Goal: Transaction & Acquisition: Purchase product/service

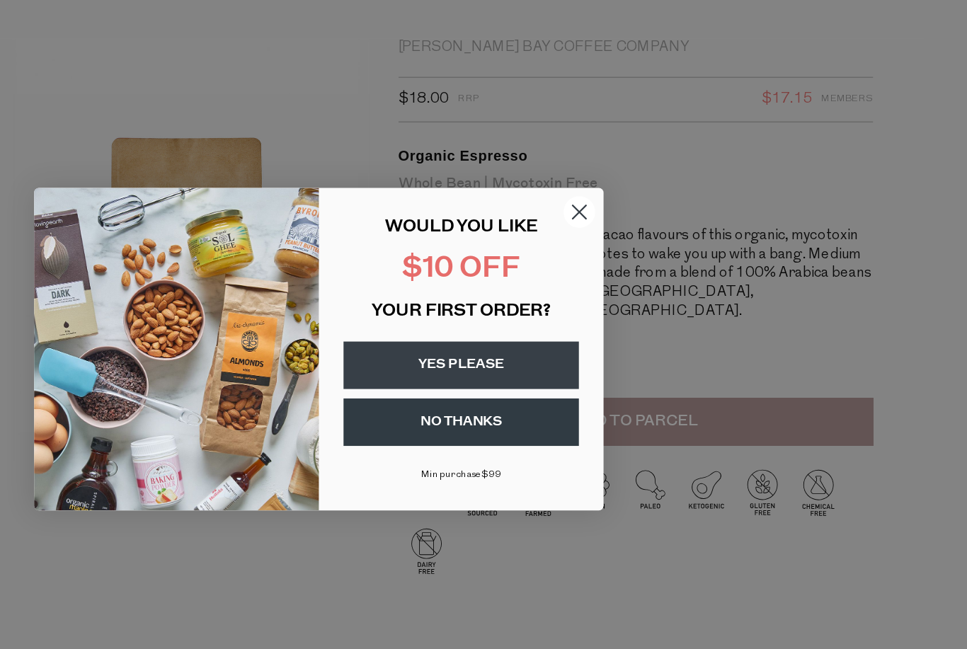
click at [666, 210] on circle "Close dialog" at bounding box center [677, 221] width 23 height 23
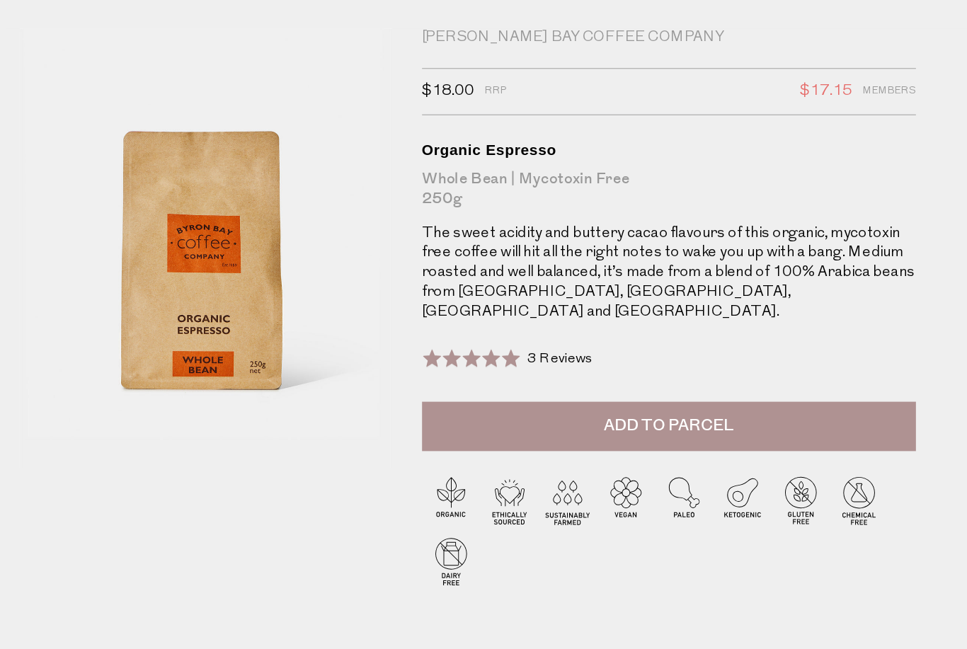
click at [673, 370] on span "Add to Parcel" at bounding box center [719, 378] width 93 height 16
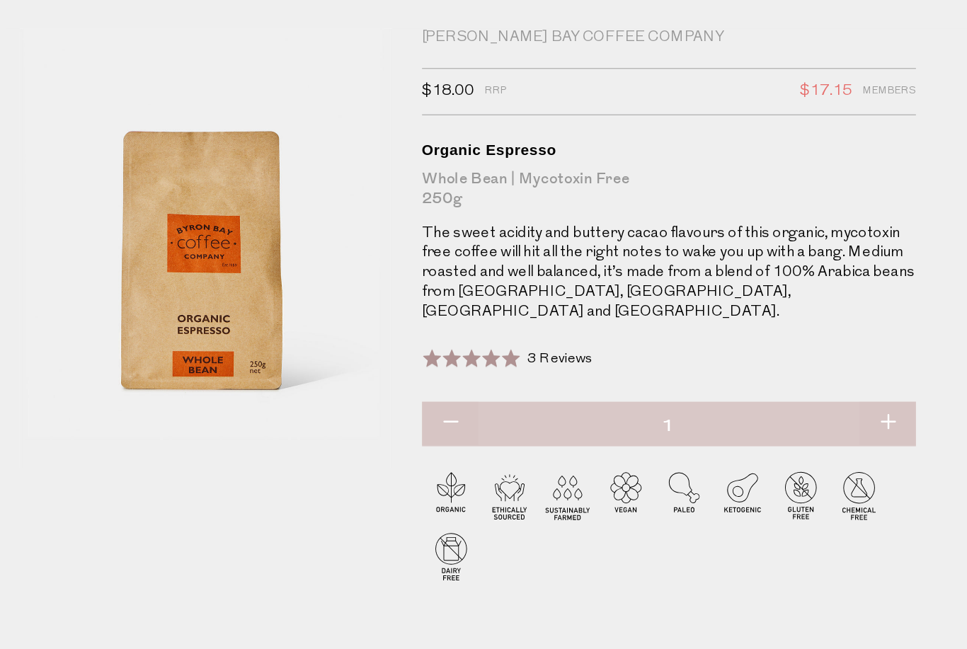
click at [857, 361] on button "button" at bounding box center [877, 376] width 40 height 31
type input "2"
click at [857, 361] on button "button" at bounding box center [877, 376] width 40 height 31
type input "3"
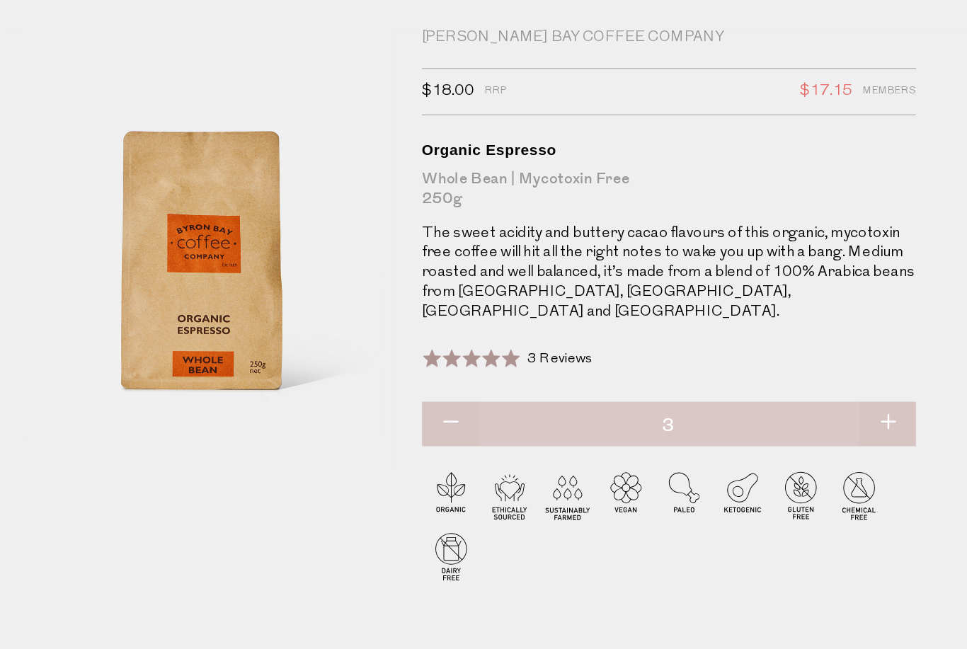
type input "3"
click at [857, 361] on button "button" at bounding box center [877, 376] width 40 height 31
type input "4"
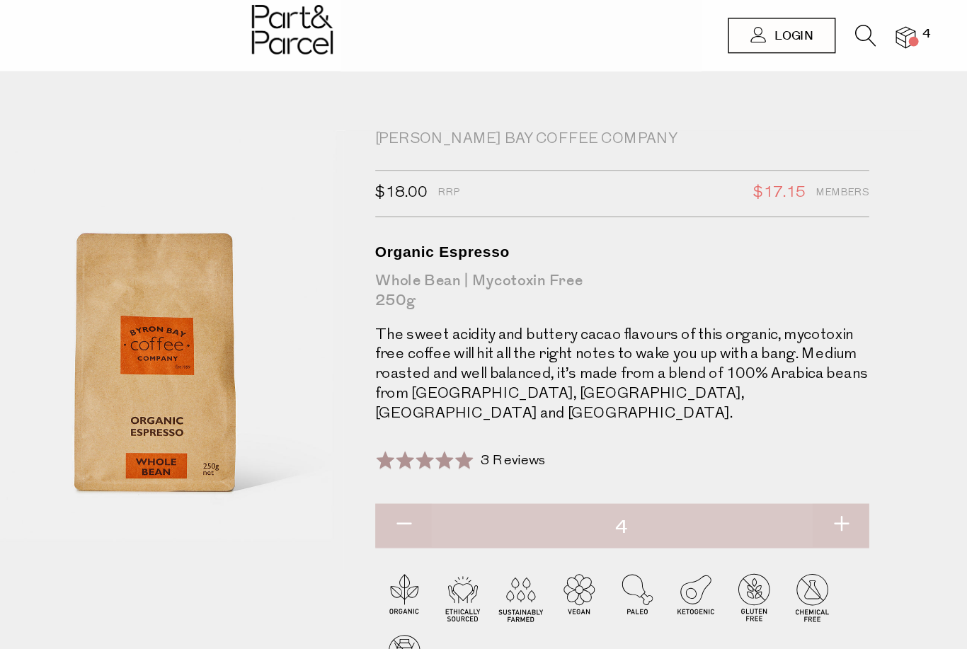
click at [932, 20] on span "4" at bounding box center [938, 24] width 13 height 13
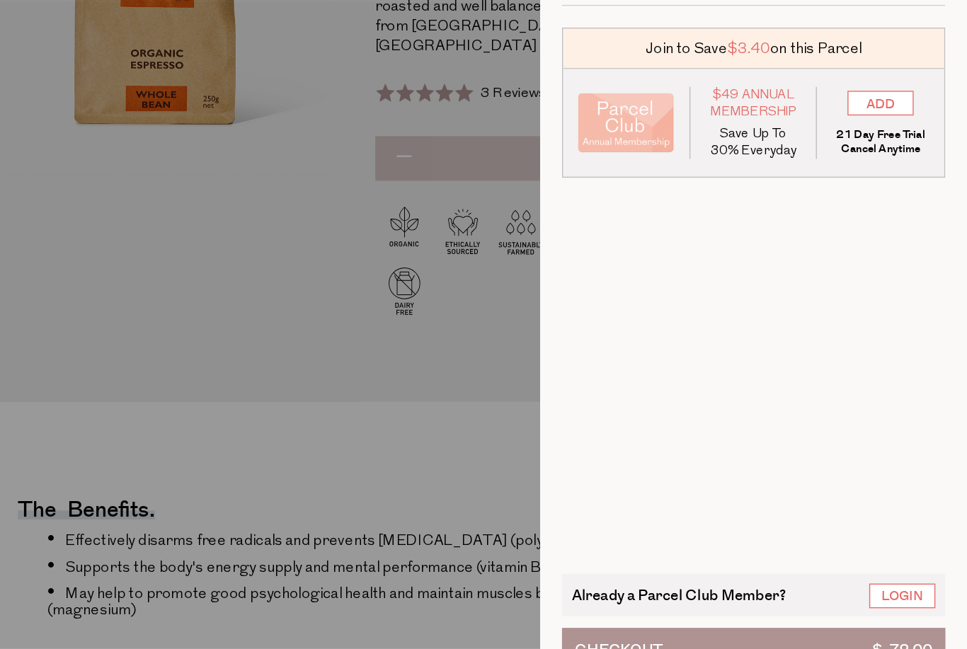
scroll to position [115, 0]
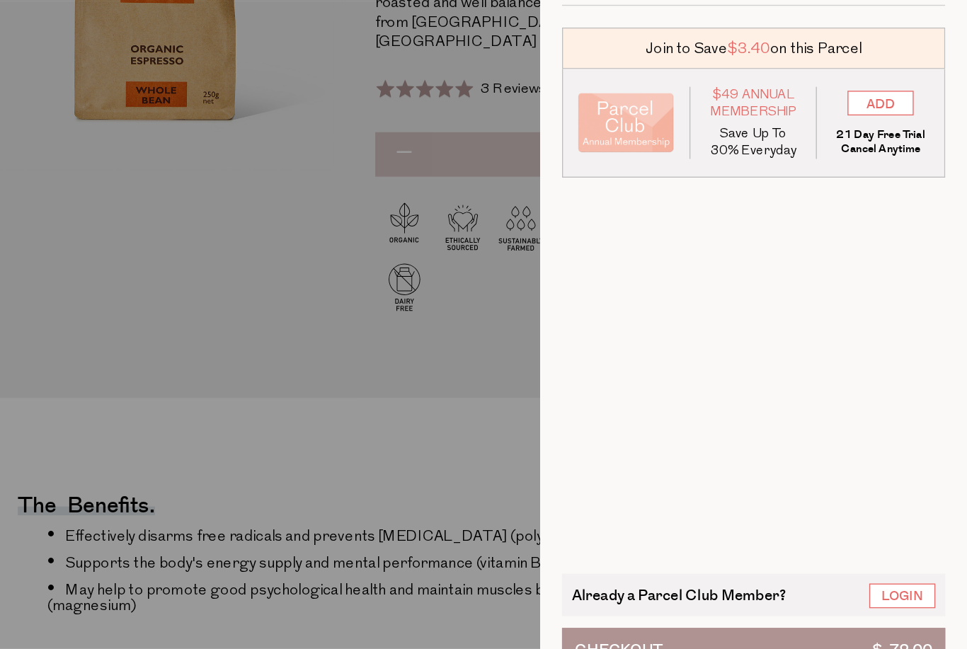
click at [677, 602] on button "Checkout $ 72.00" at bounding box center [814, 617] width 275 height 31
